Goal: Task Accomplishment & Management: Manage account settings

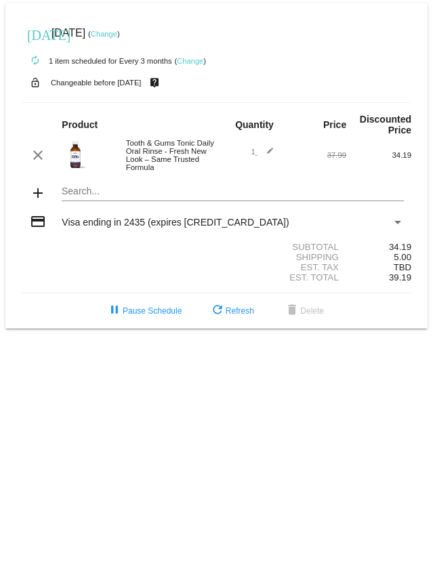
click at [117, 33] on link "Change" at bounding box center [104, 34] width 26 height 8
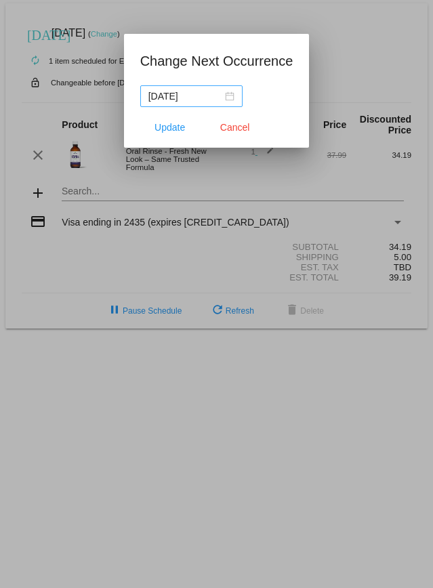
click at [229, 95] on div "2025-10-23" at bounding box center [191, 96] width 86 height 15
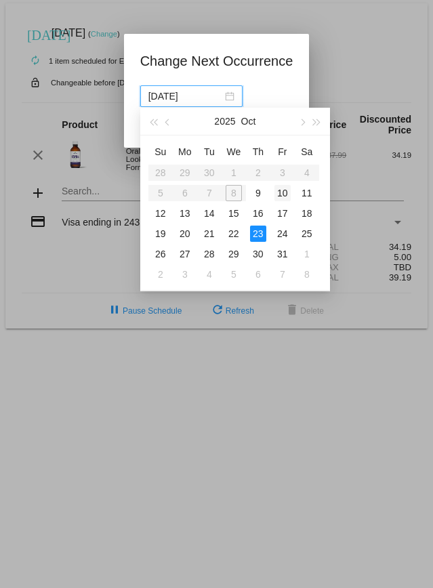
click at [281, 195] on div "10" at bounding box center [283, 193] width 16 height 16
type input "2025-10-10"
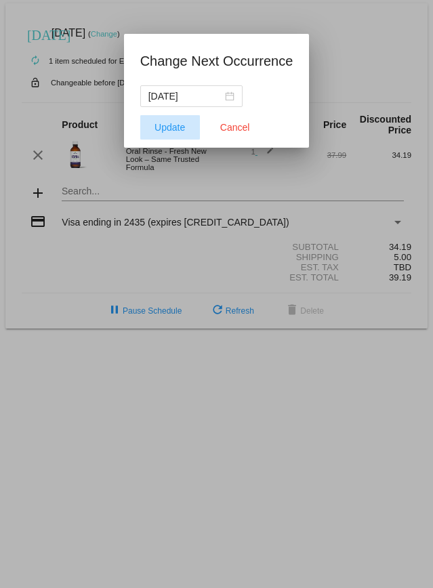
click at [179, 132] on button "Update" at bounding box center [170, 127] width 60 height 24
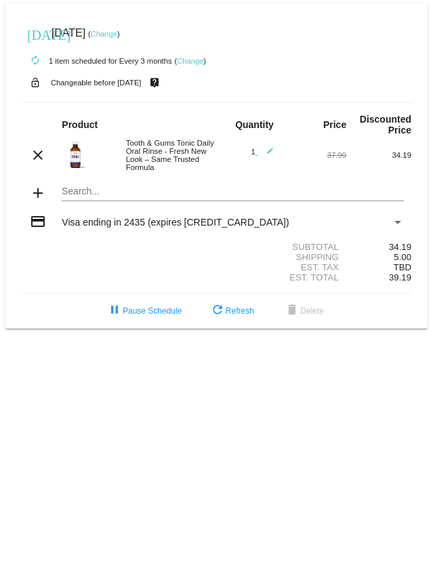
click at [195, 62] on link "Change" at bounding box center [190, 61] width 26 height 8
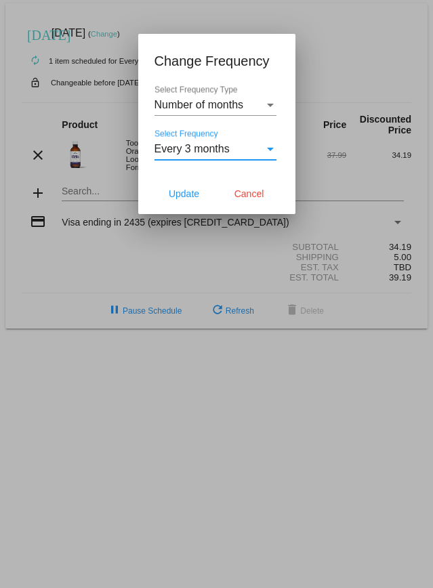
click at [193, 149] on span "Every 3 months" at bounding box center [192, 149] width 75 height 12
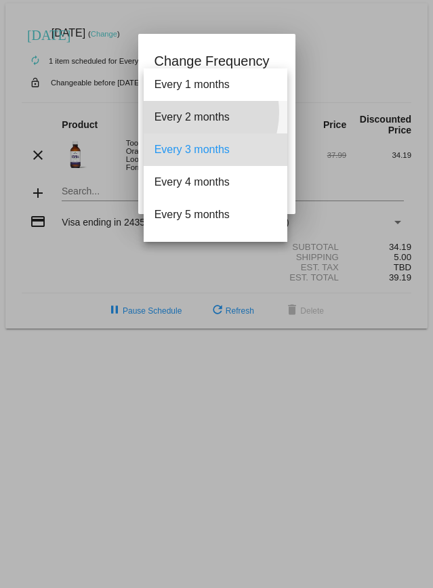
click at [191, 113] on span "Every 2 months" at bounding box center [216, 117] width 122 height 33
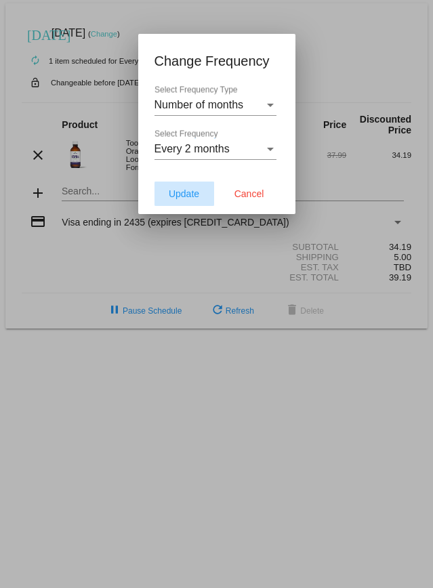
click at [194, 190] on span "Update" at bounding box center [184, 193] width 31 height 11
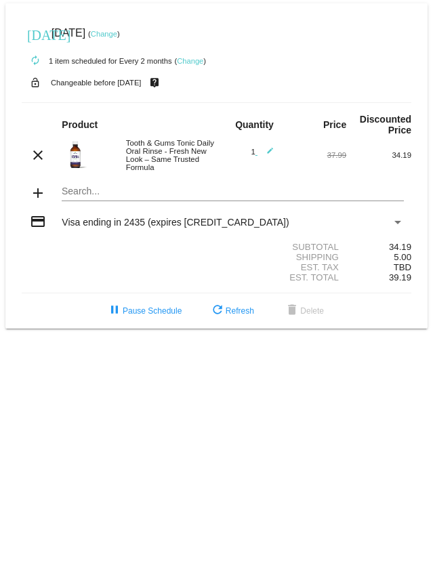
click at [187, 58] on link "Change" at bounding box center [190, 61] width 26 height 8
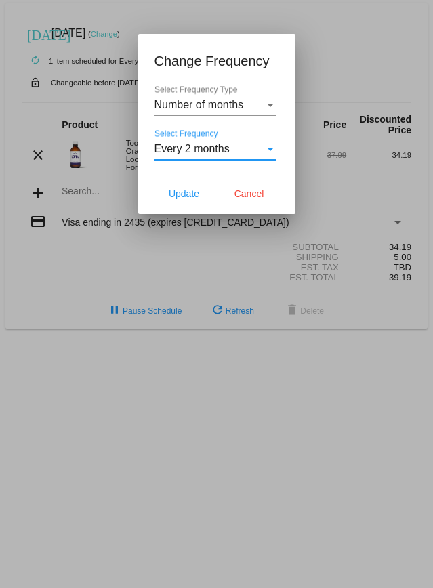
click at [202, 148] on span "Every 2 months" at bounding box center [192, 149] width 75 height 12
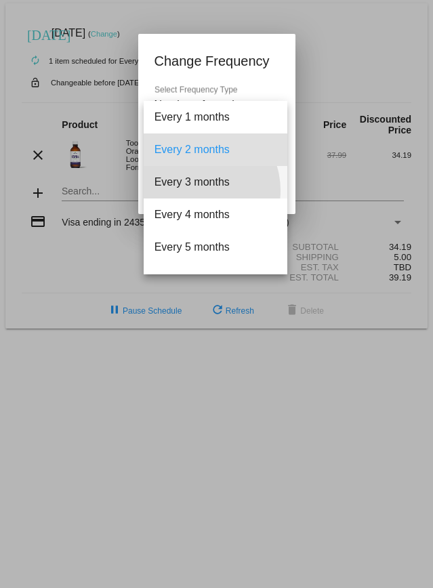
click at [197, 190] on span "Every 3 months" at bounding box center [216, 182] width 122 height 33
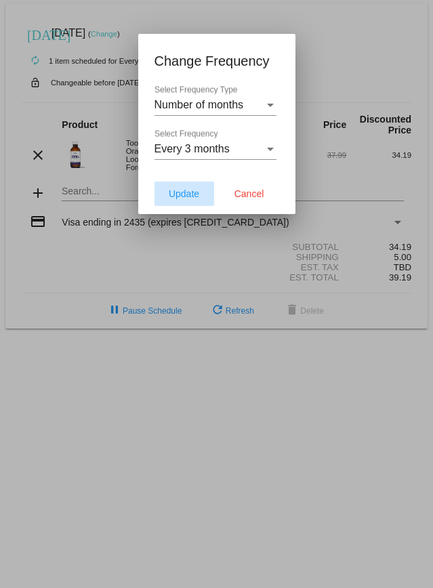
click at [178, 195] on span "Update" at bounding box center [184, 193] width 31 height 11
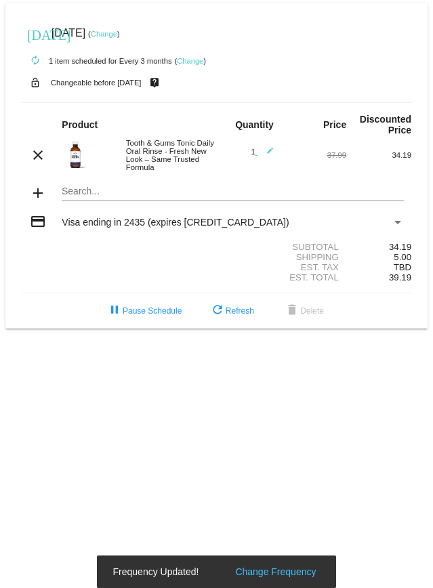
click at [190, 60] on link "Change" at bounding box center [190, 61] width 26 height 8
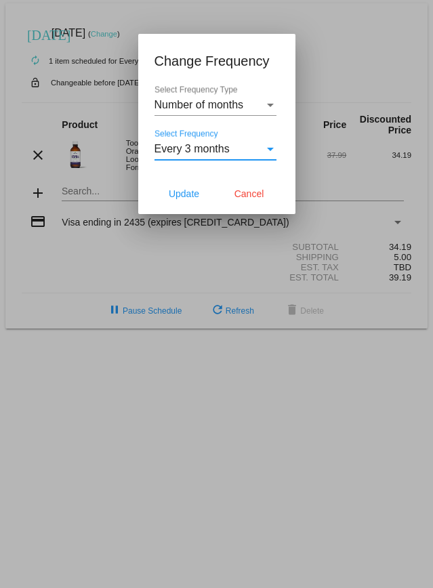
click at [190, 150] on span "Every 3 months" at bounding box center [192, 149] width 75 height 12
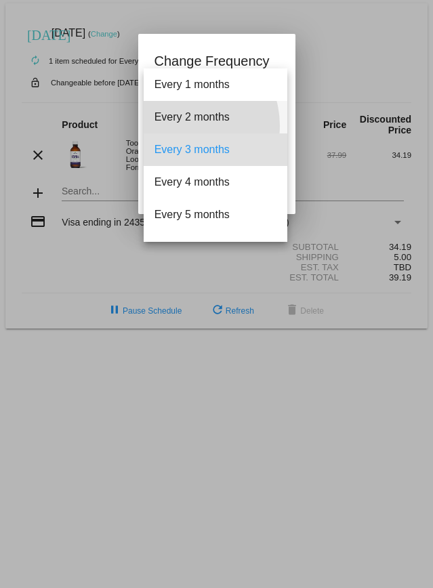
click at [185, 125] on span "Every 2 months" at bounding box center [216, 117] width 122 height 33
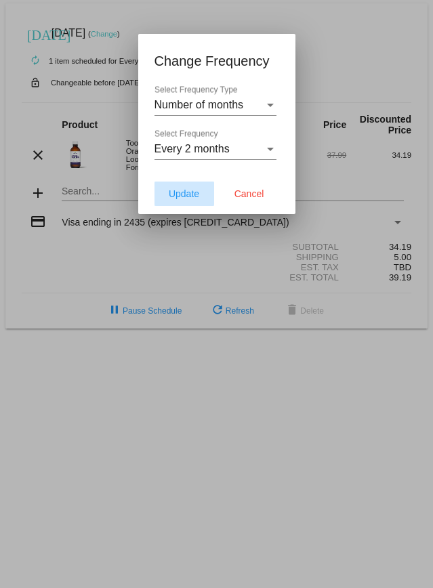
click at [184, 206] on button "Update" at bounding box center [185, 194] width 60 height 24
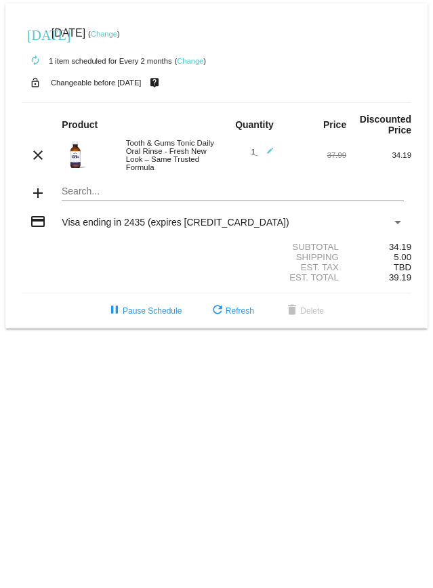
click at [117, 33] on link "Change" at bounding box center [104, 34] width 26 height 8
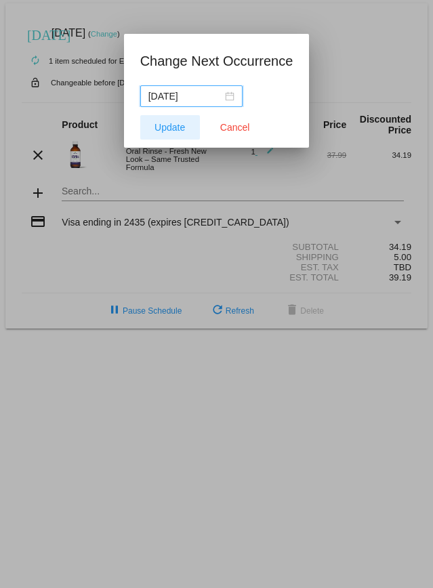
click at [178, 123] on span "Update" at bounding box center [170, 127] width 31 height 11
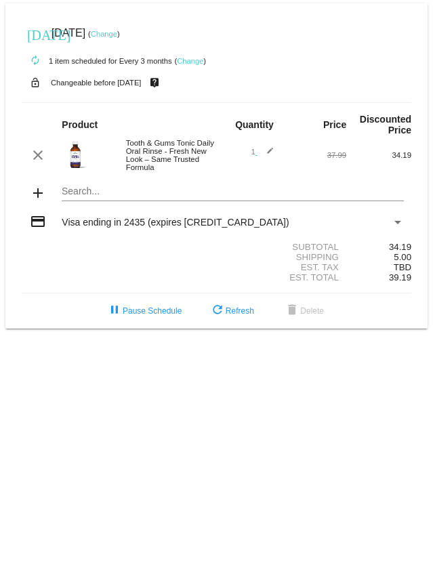
click at [199, 57] on link "Change" at bounding box center [190, 61] width 26 height 8
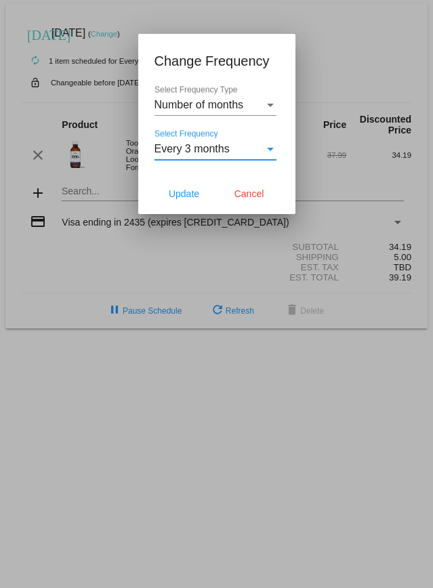
click at [202, 144] on span "Every 3 months" at bounding box center [192, 149] width 75 height 12
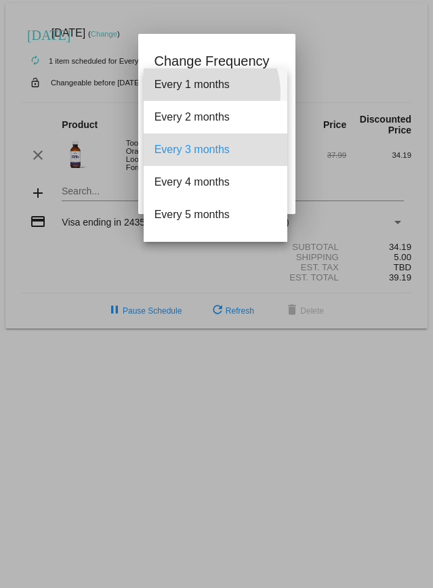
click at [198, 93] on span "Every 1 months" at bounding box center [216, 84] width 122 height 33
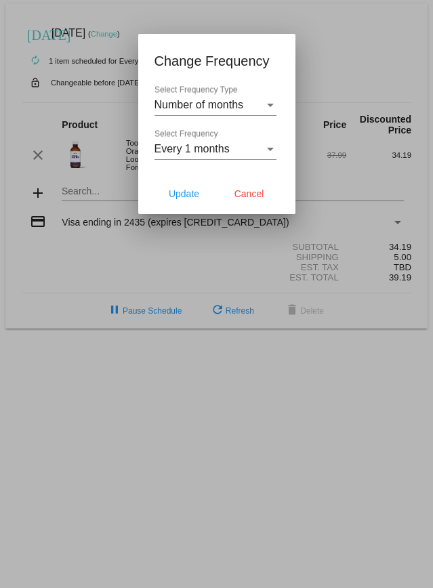
click at [222, 111] on div "Number of months Select Frequency Type" at bounding box center [216, 100] width 122 height 31
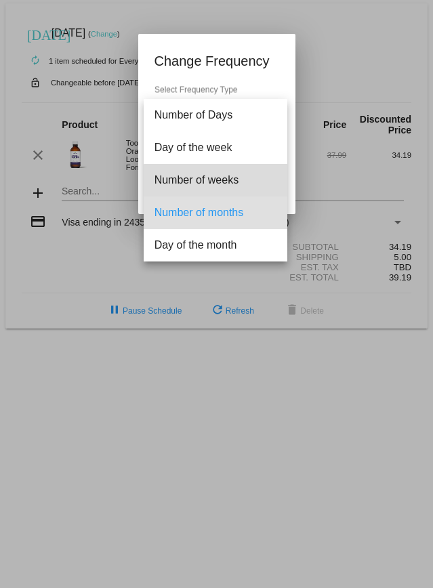
click at [227, 193] on span "Number of weeks" at bounding box center [216, 180] width 122 height 33
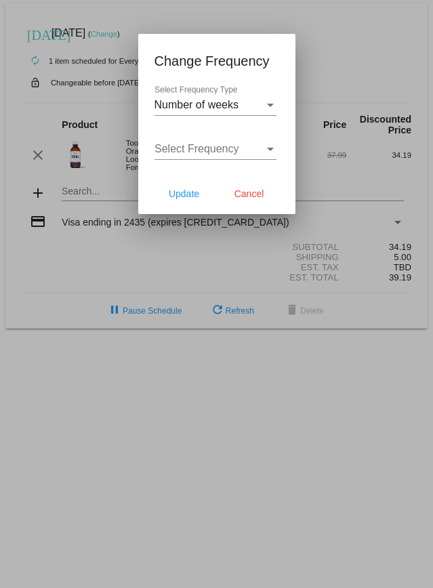
click at [220, 140] on div "Select Frequency Select Frequency" at bounding box center [216, 144] width 122 height 31
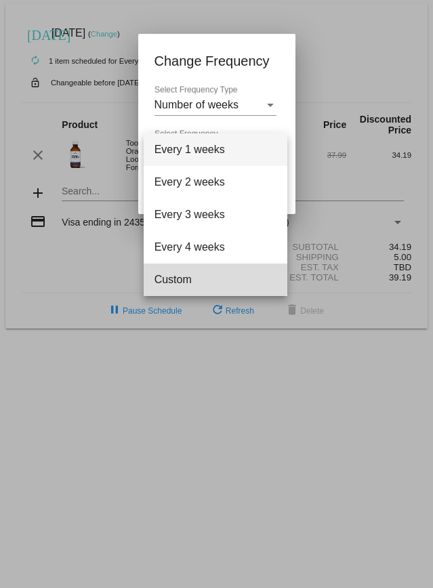
click at [208, 276] on span "Custom" at bounding box center [216, 280] width 122 height 33
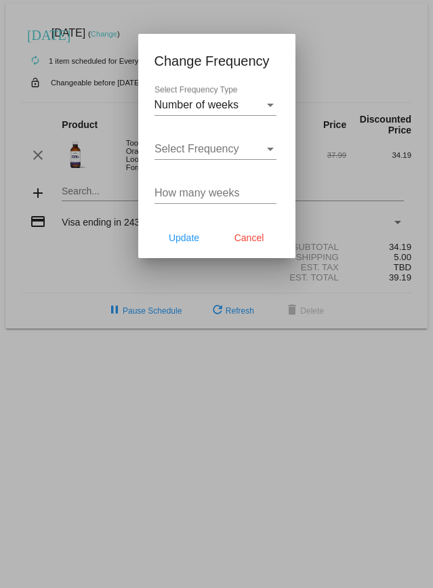
click at [222, 157] on div "Select Frequency Select Frequency" at bounding box center [216, 144] width 122 height 31
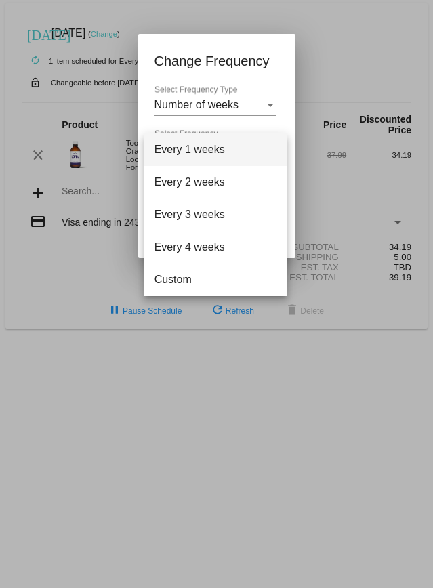
click at [286, 64] on div at bounding box center [216, 294] width 433 height 588
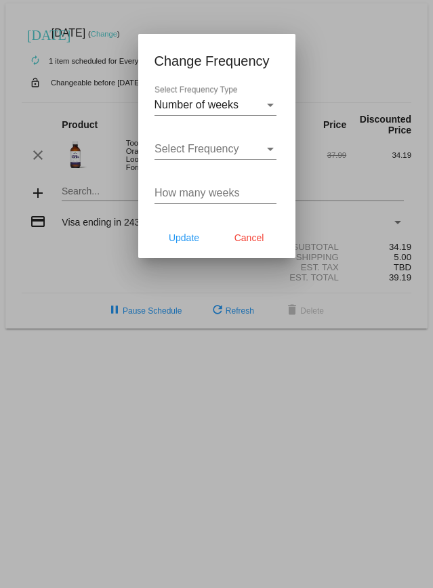
click at [205, 200] on div "How many weeks" at bounding box center [216, 189] width 122 height 31
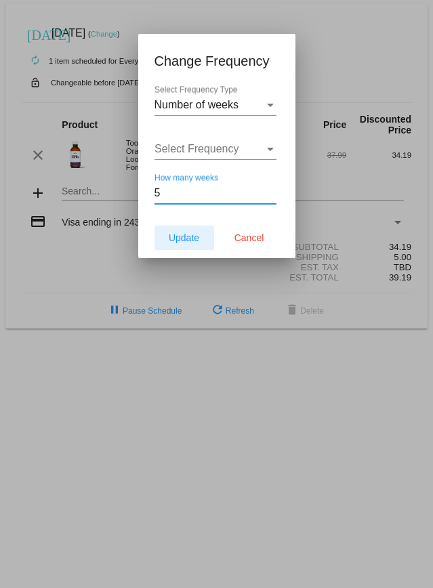
type input "5"
click at [180, 237] on span "Update" at bounding box center [184, 238] width 31 height 11
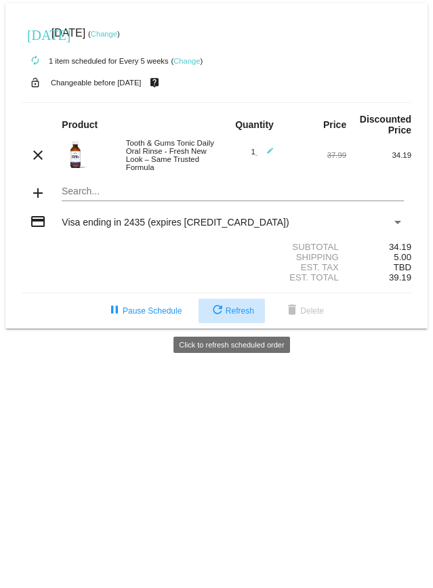
click at [241, 314] on span "refresh Refresh" at bounding box center [231, 310] width 45 height 9
